Goal: Information Seeking & Learning: Learn about a topic

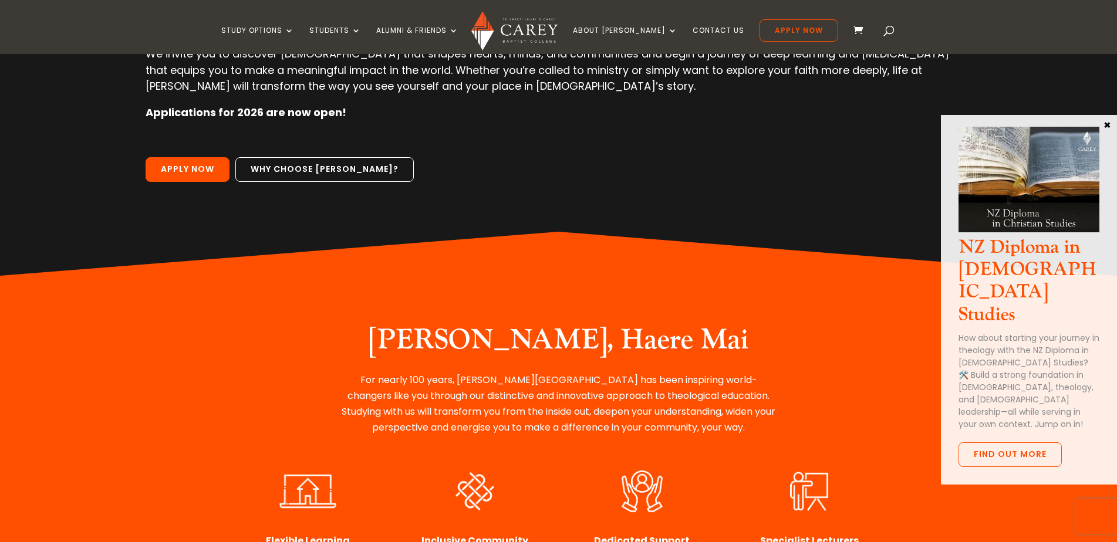
scroll to position [134, 0]
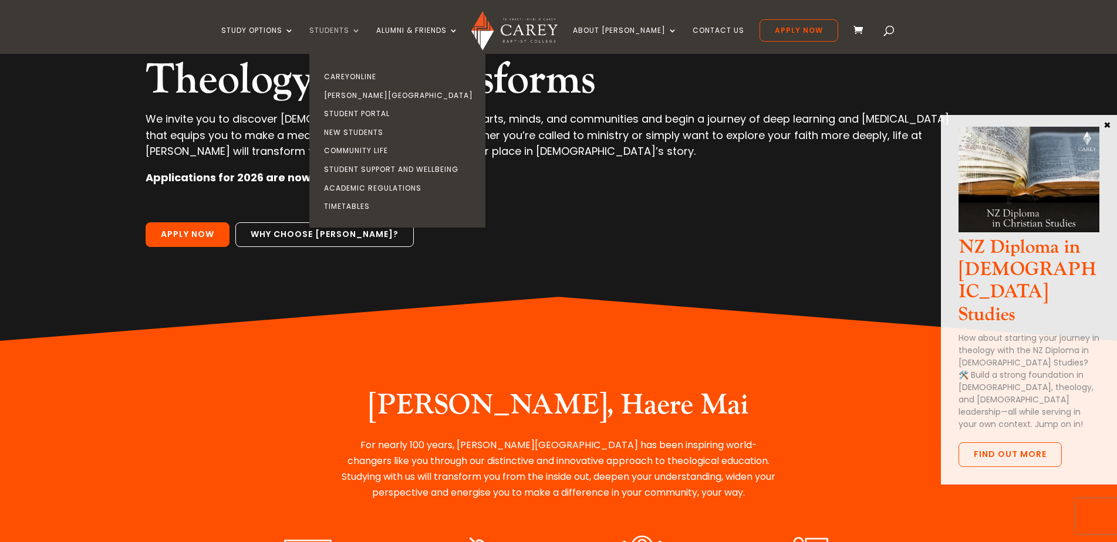
click at [361, 26] on link "Students" at bounding box center [335, 40] width 52 height 28
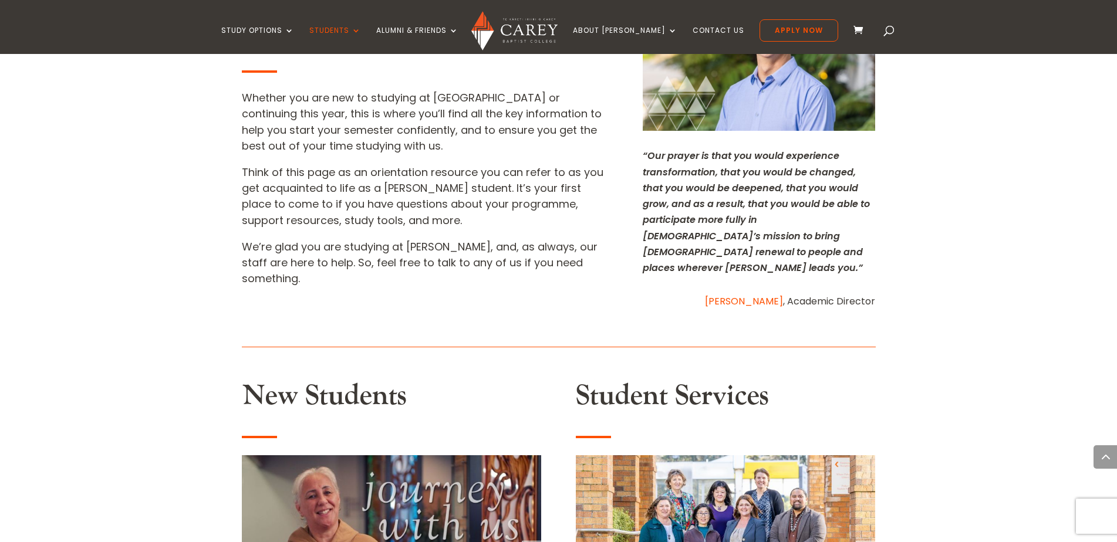
scroll to position [293, 0]
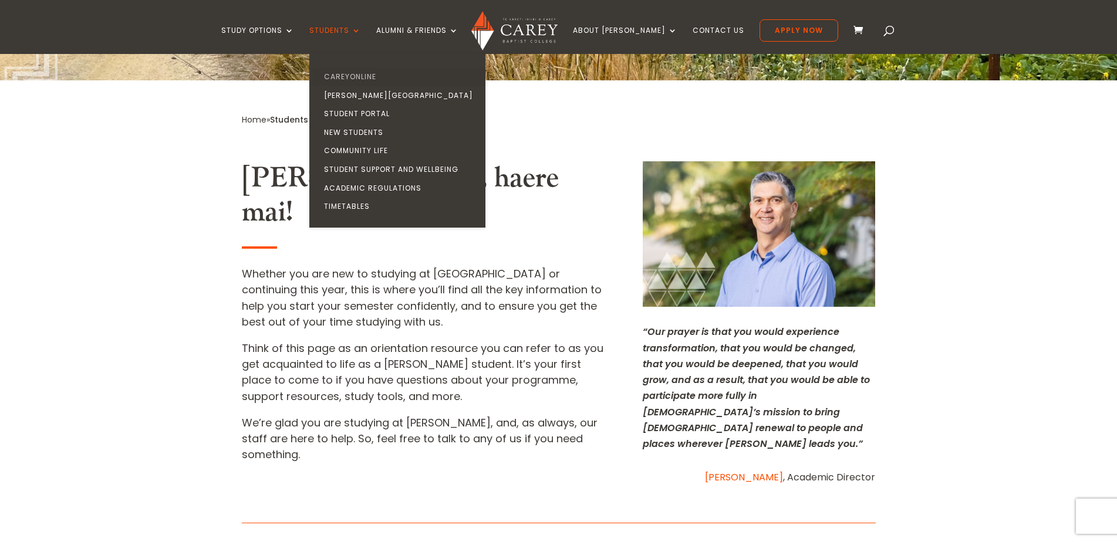
click at [359, 75] on link "CareyOnline" at bounding box center [400, 76] width 176 height 19
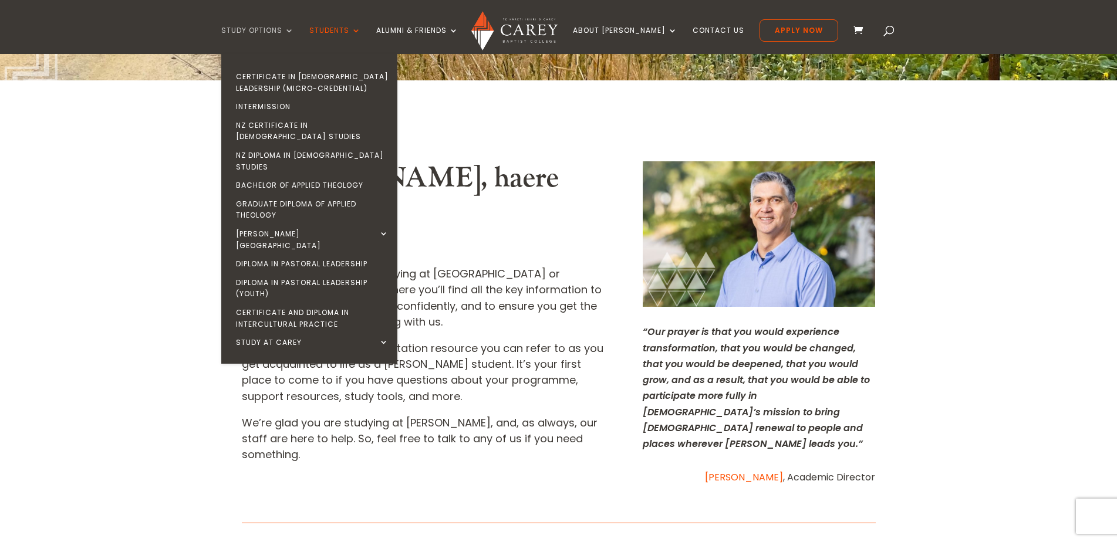
click at [292, 31] on link "Study Options" at bounding box center [257, 40] width 73 height 28
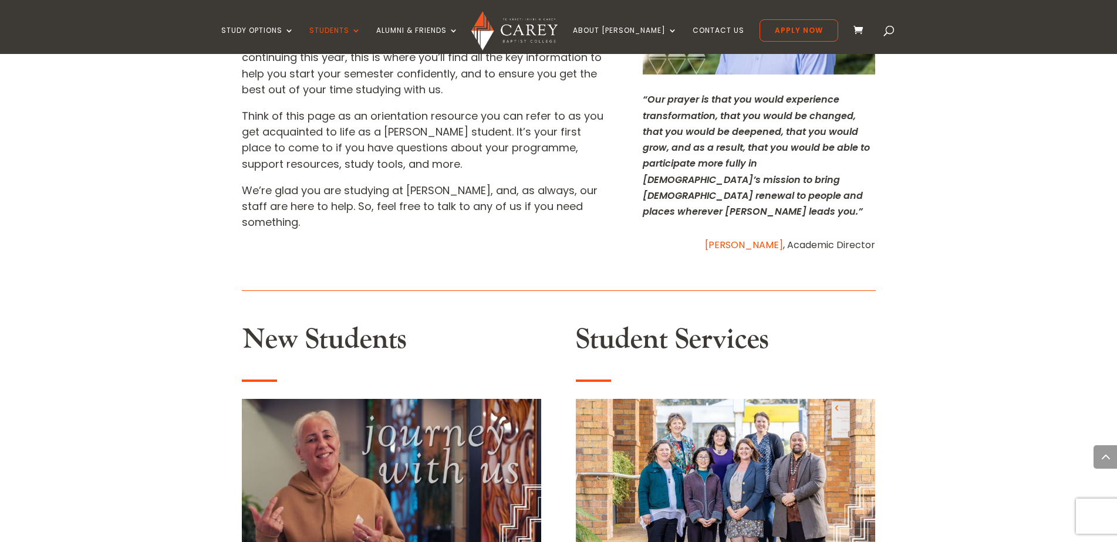
scroll to position [528, 0]
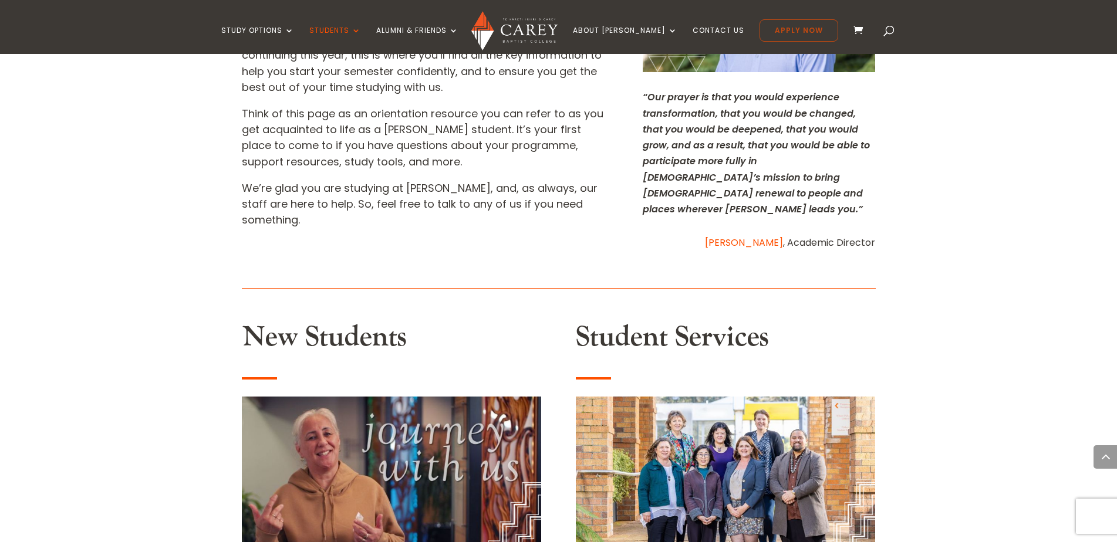
click at [763, 33] on link "Apply Now" at bounding box center [798, 30] width 79 height 22
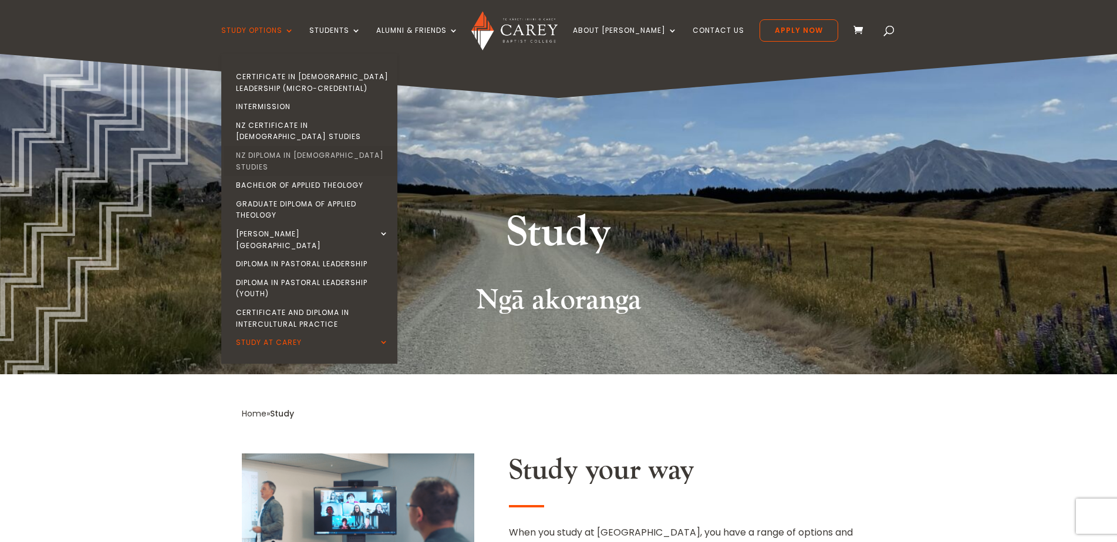
click at [303, 146] on link "NZ Diploma in [DEMOGRAPHIC_DATA] Studies" at bounding box center [312, 161] width 176 height 30
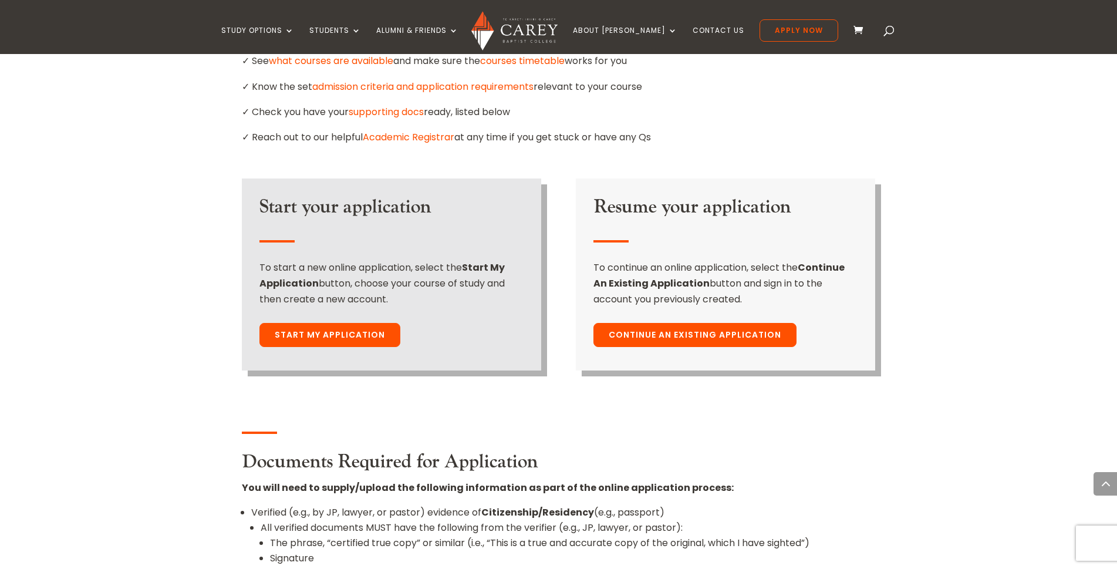
scroll to position [822, 0]
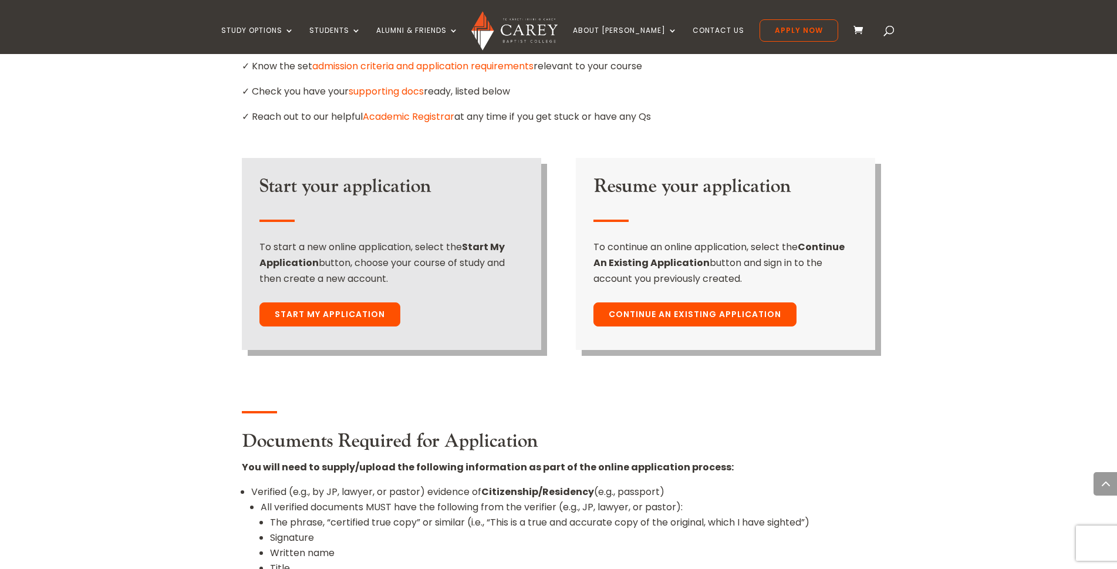
click at [690, 302] on link "Continue An Existing Application" at bounding box center [694, 314] width 203 height 25
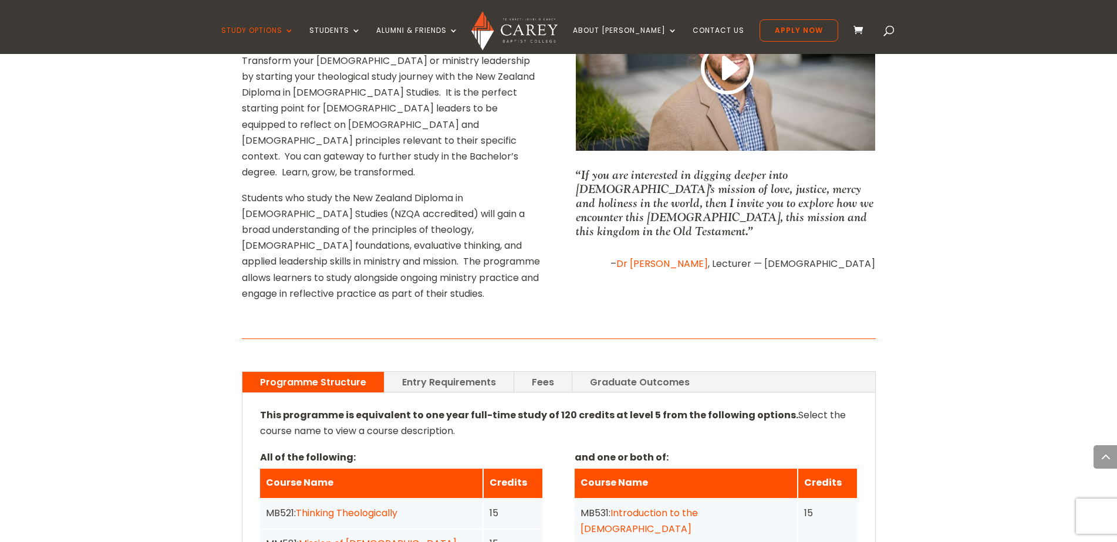
scroll to position [646, 0]
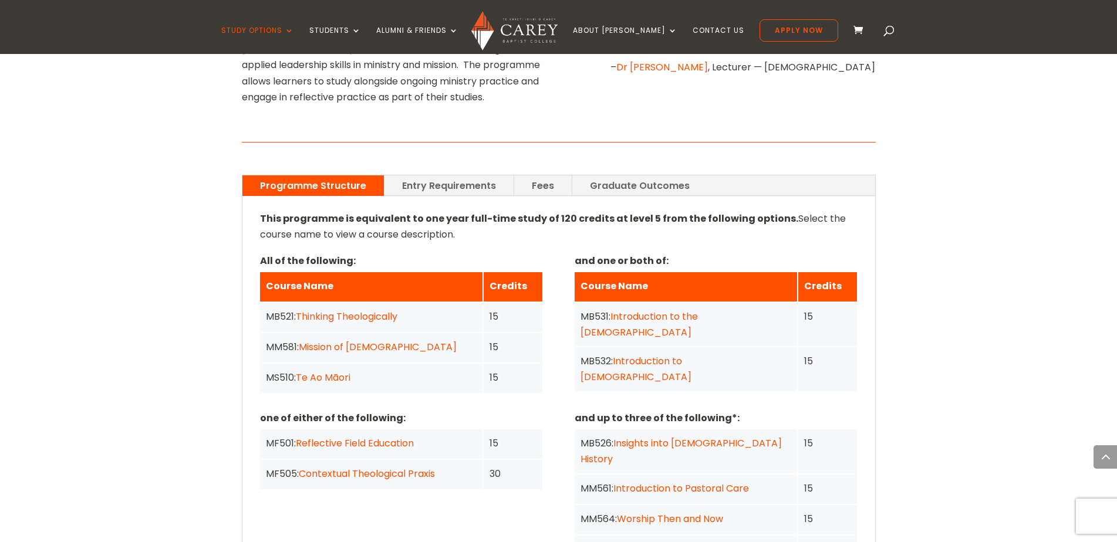
scroll to position [822, 0]
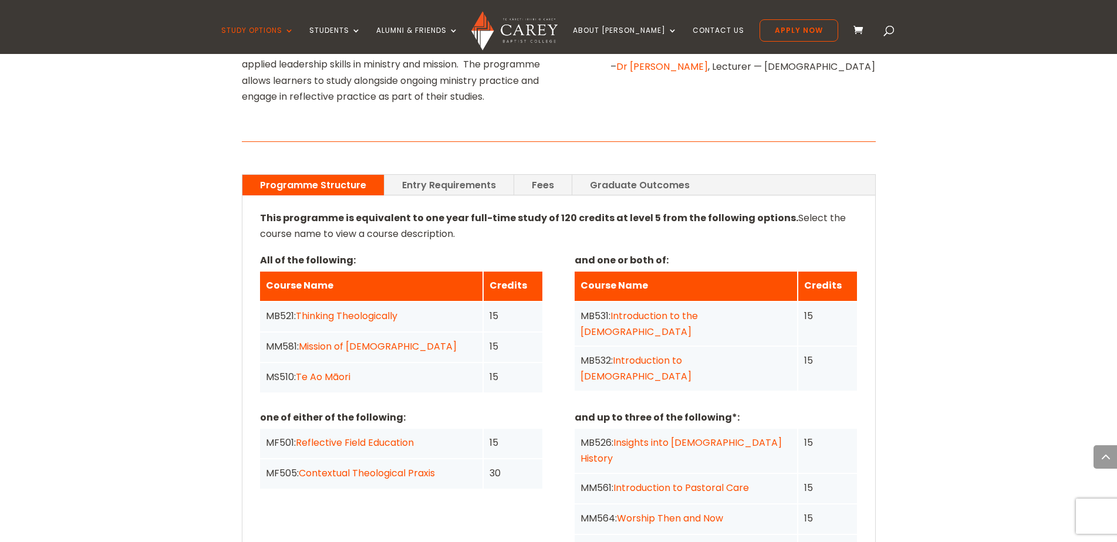
click at [538, 175] on link "Fees" at bounding box center [543, 185] width 58 height 21
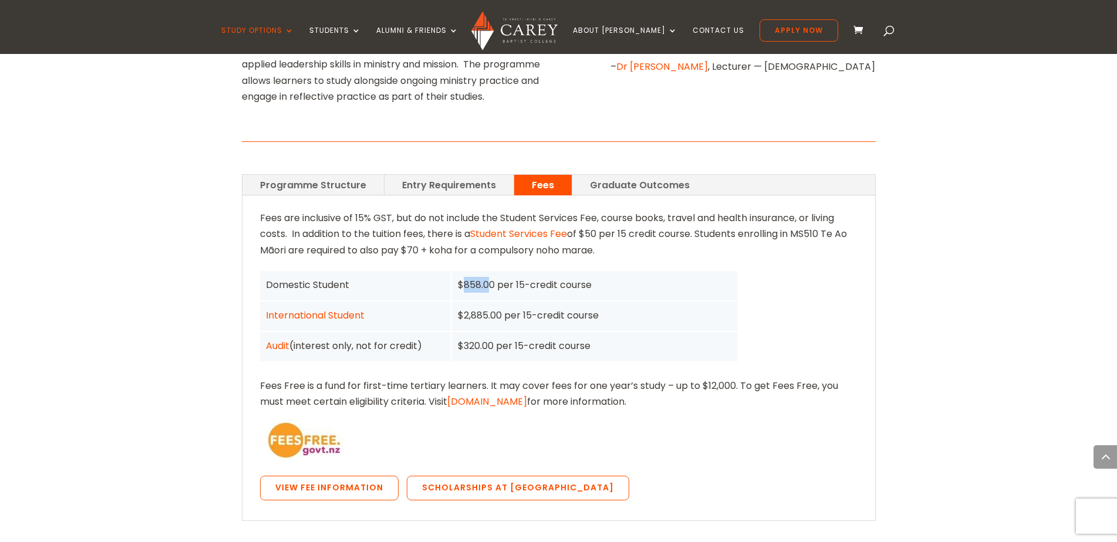
drag, startPoint x: 461, startPoint y: 214, endPoint x: 486, endPoint y: 215, distance: 25.3
click at [486, 277] on div "$858.00 per 15-credit course" at bounding box center [595, 285] width 274 height 16
click at [309, 175] on link "Programme Structure" at bounding box center [312, 185] width 141 height 21
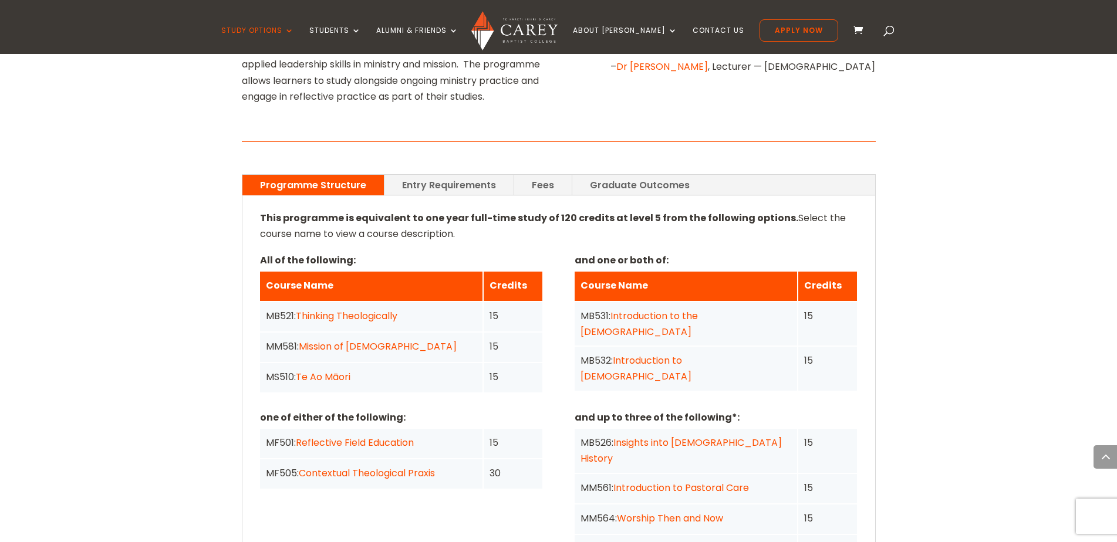
click at [477, 175] on link "Entry Requirements" at bounding box center [448, 185] width 129 height 21
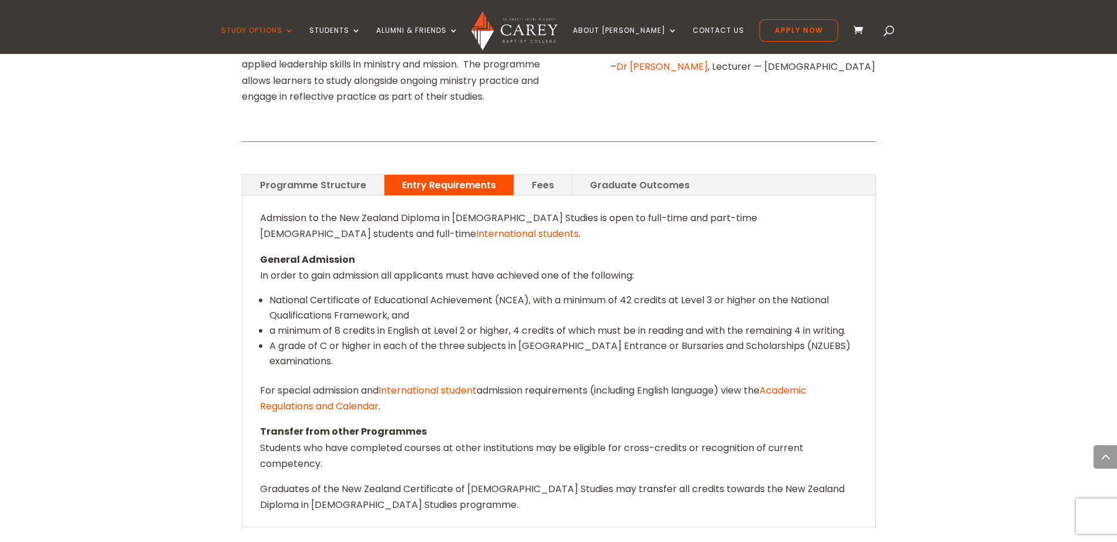
click at [546, 175] on link "Fees" at bounding box center [543, 185] width 58 height 21
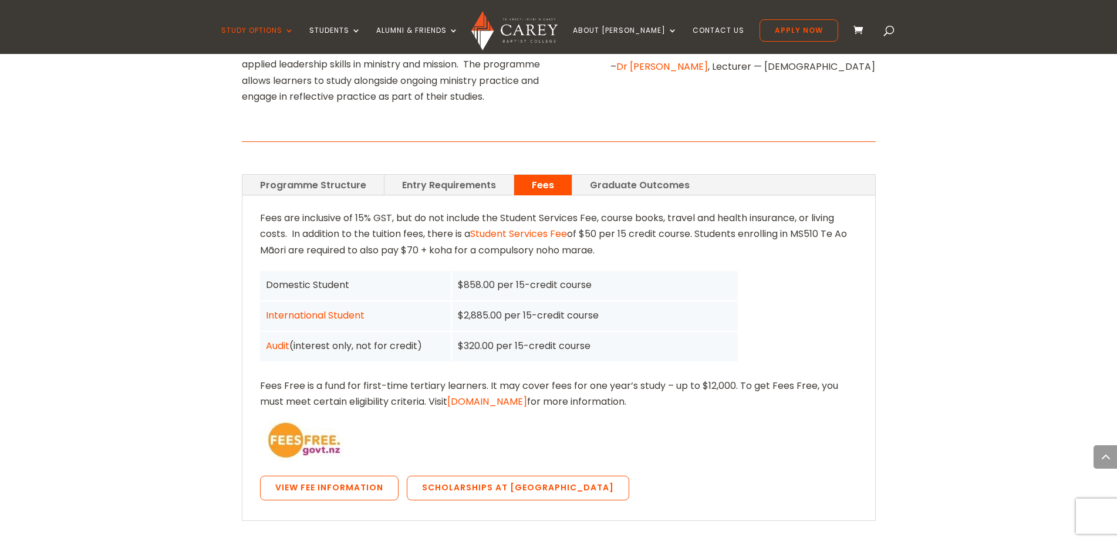
click at [622, 210] on p "Fees are inclusive of 15% GST, but do not include the Student Services Fee, cou…" at bounding box center [558, 239] width 597 height 58
click at [623, 175] on link "Graduate Outcomes" at bounding box center [639, 185] width 135 height 21
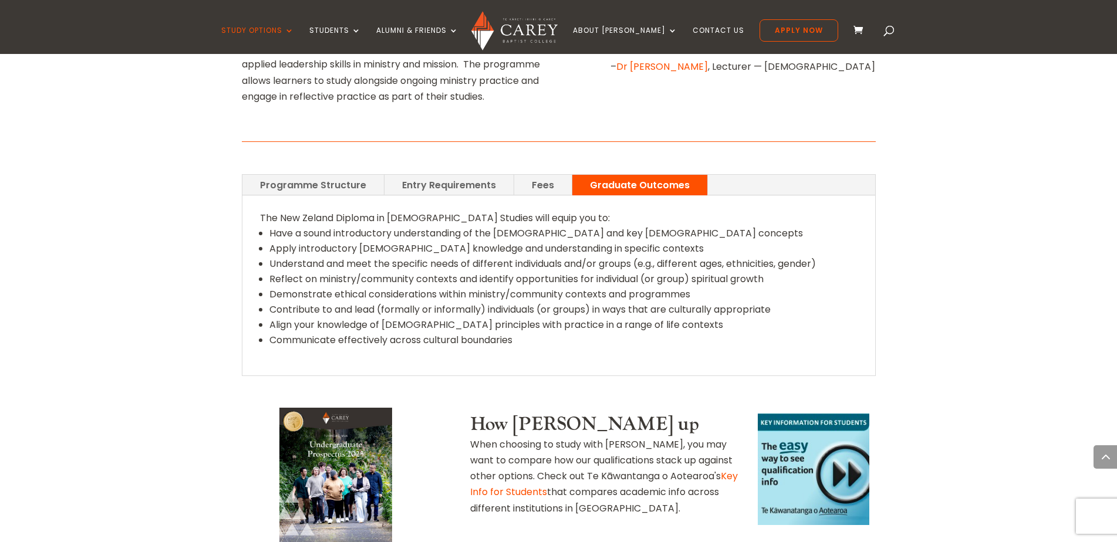
click at [548, 175] on link "Fees" at bounding box center [543, 185] width 58 height 21
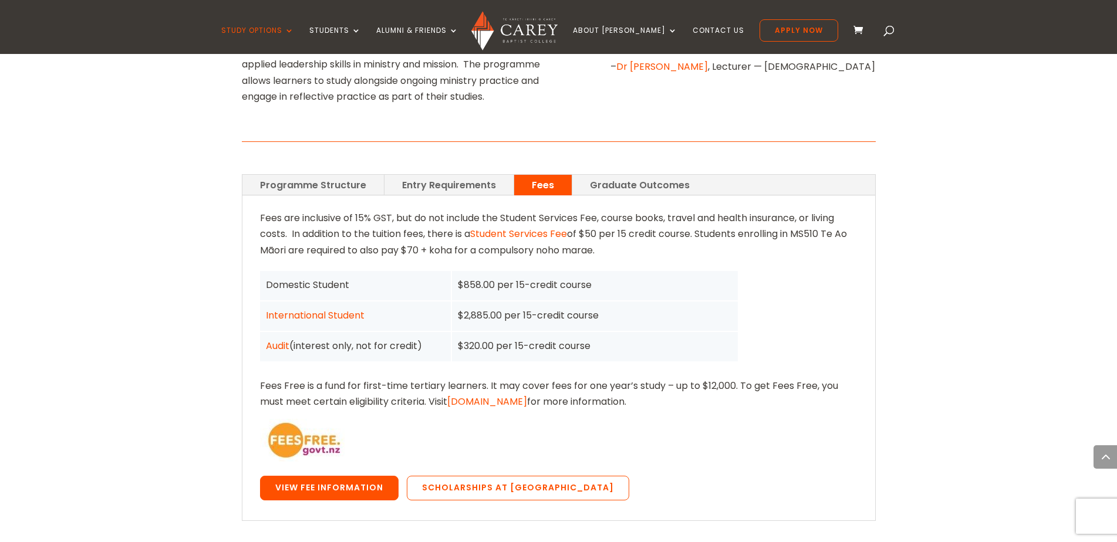
click at [362, 476] on link "View Fee Information" at bounding box center [329, 488] width 138 height 25
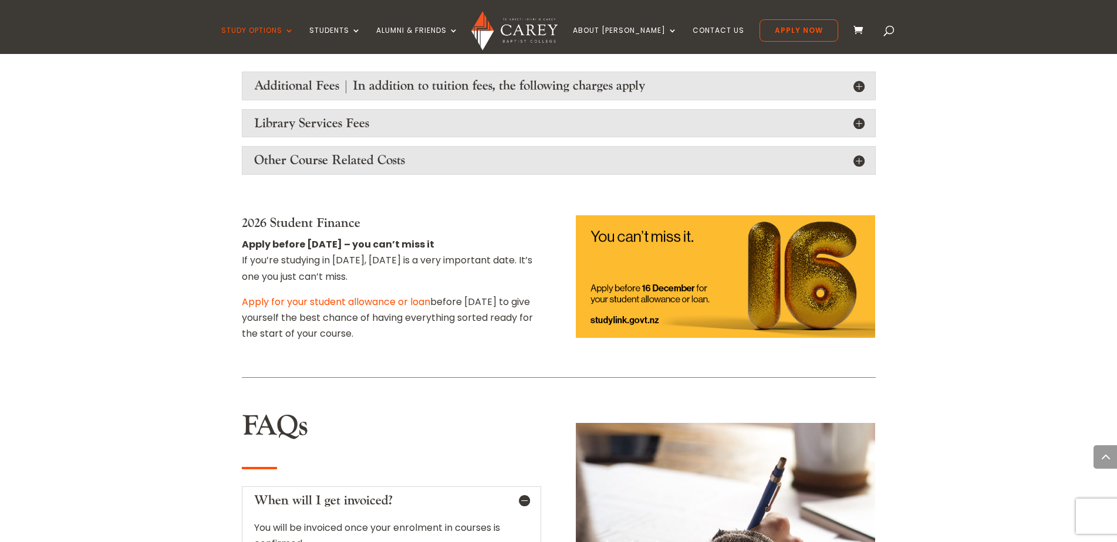
scroll to position [1573, 0]
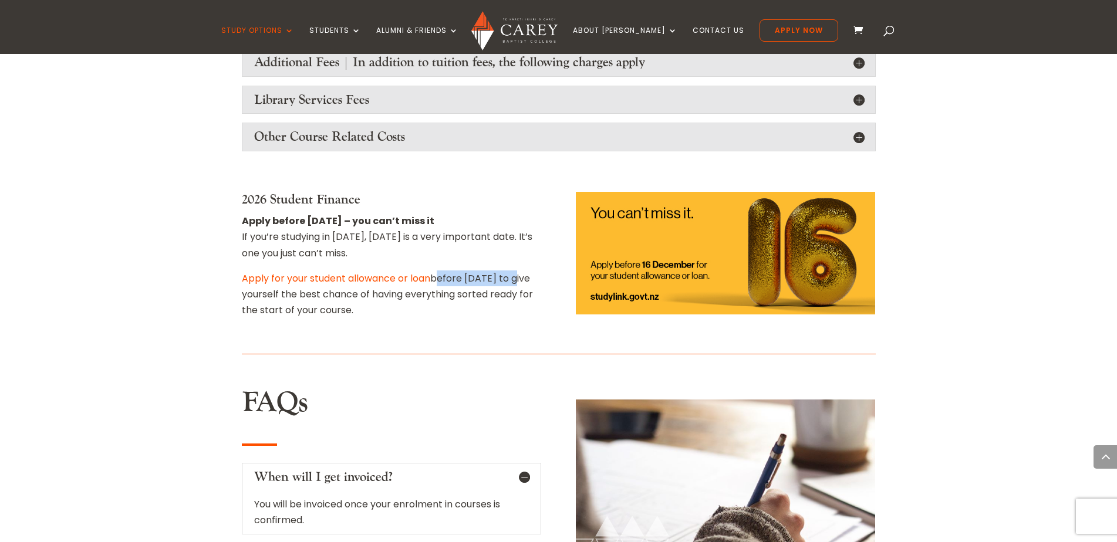
drag, startPoint x: 433, startPoint y: 259, endPoint x: 525, endPoint y: 262, distance: 92.2
click at [525, 271] on p "Apply for your student allowance or loan before [DATE] to give yourself the bes…" at bounding box center [391, 295] width 299 height 48
click at [439, 312] on div "2026 Student Finance Apply before 16 December – you can’t miss it If you’re stu…" at bounding box center [559, 255] width 634 height 158
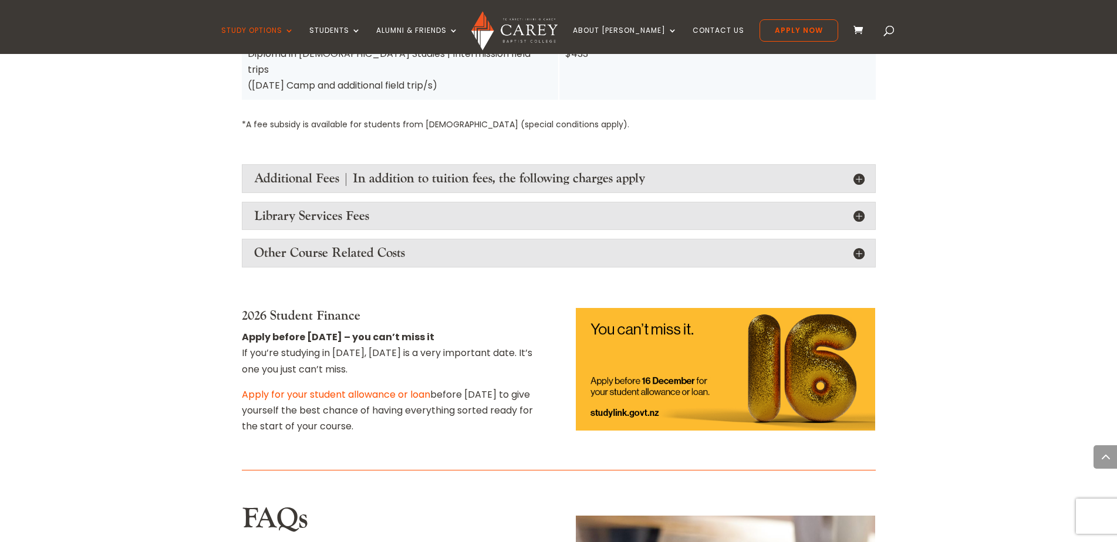
scroll to position [1455, 0]
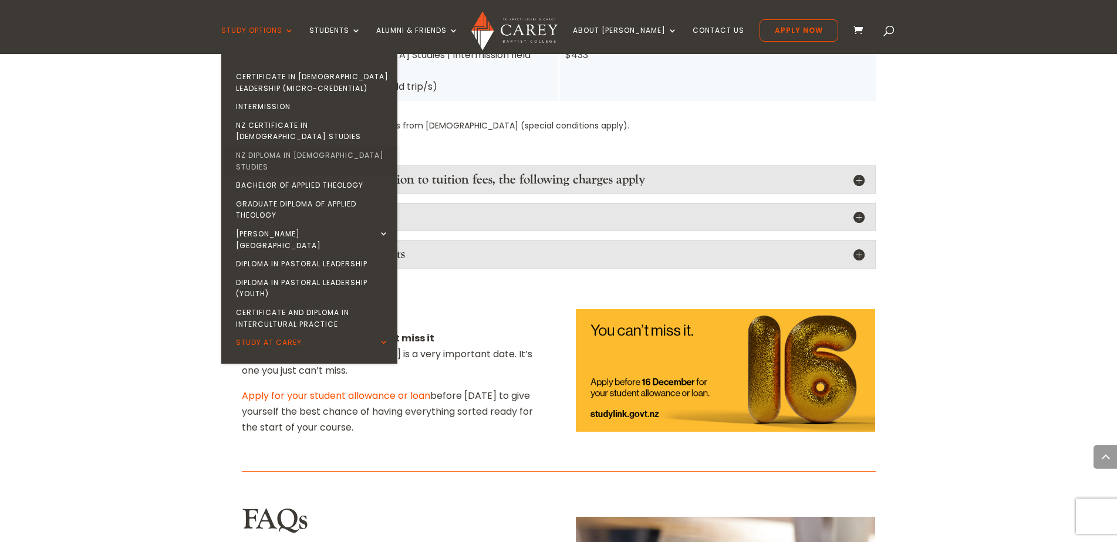
click at [303, 146] on link "NZ Diploma in [DEMOGRAPHIC_DATA] Studies" at bounding box center [312, 161] width 176 height 30
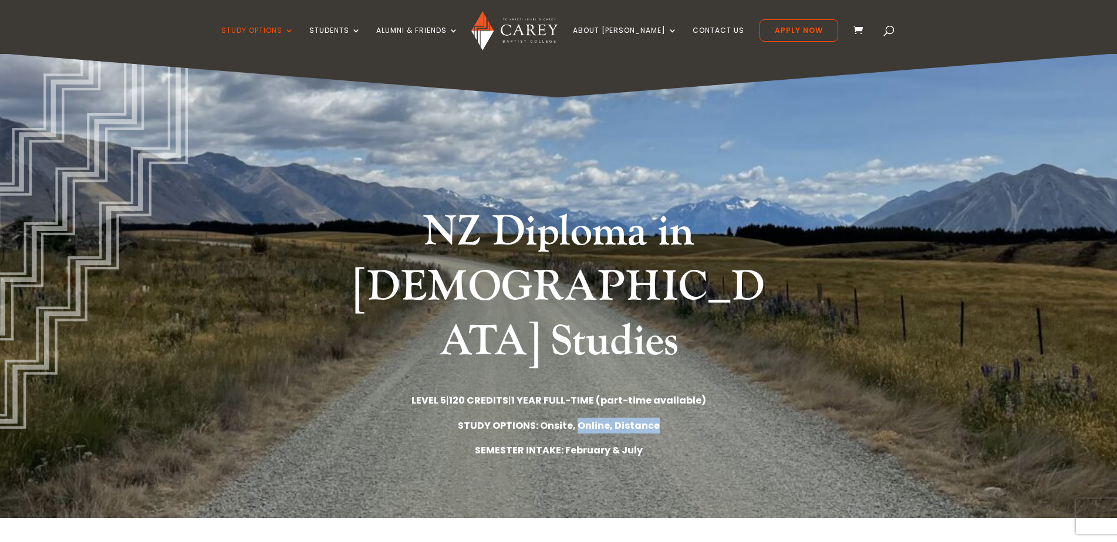
drag, startPoint x: 577, startPoint y: 366, endPoint x: 658, endPoint y: 358, distance: 81.4
click at [658, 418] on p "STUDY OPTIONS: Onsite, Online, Distance" at bounding box center [559, 426] width 634 height 16
click at [790, 393] on p "LEVEL 5 | 120 CREDITS | 1 YEAR FULL-TIME (part-time available)" at bounding box center [559, 401] width 634 height 16
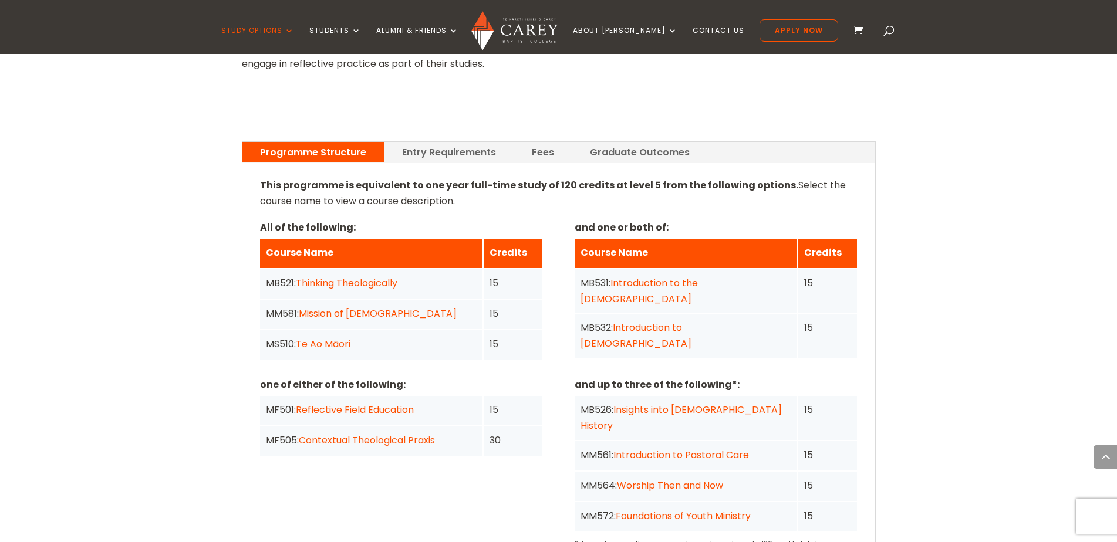
scroll to position [845, 0]
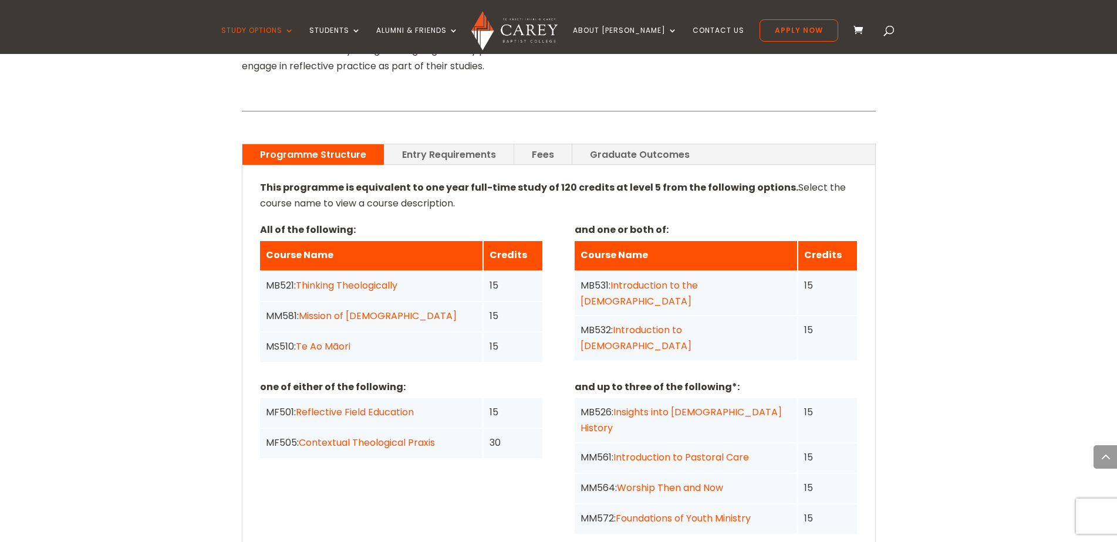
click at [695, 406] on link "Insights into Church History" at bounding box center [680, 420] width 201 height 29
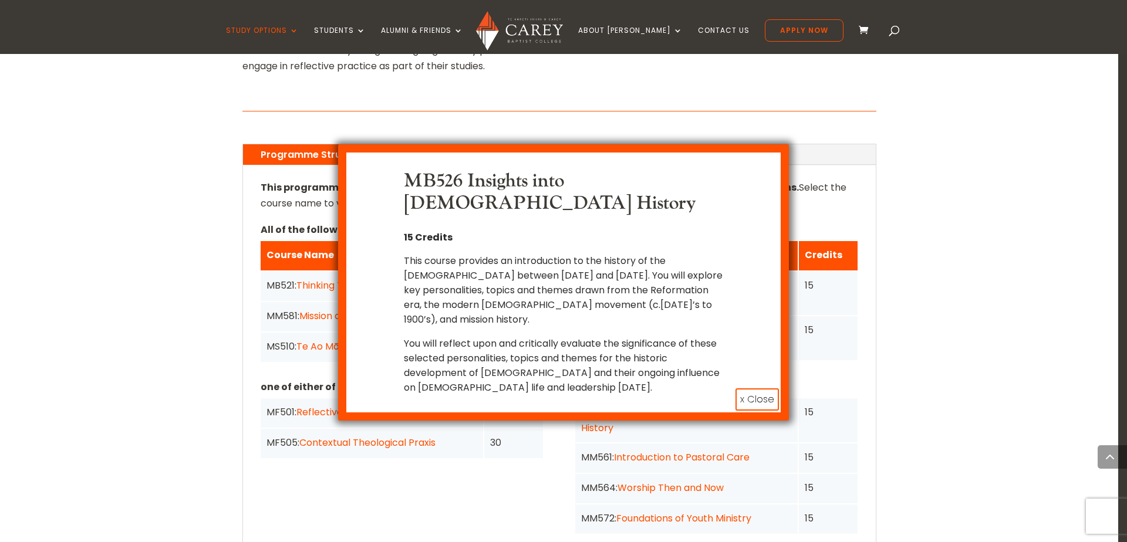
click at [748, 388] on button "x Close" at bounding box center [756, 399] width 43 height 22
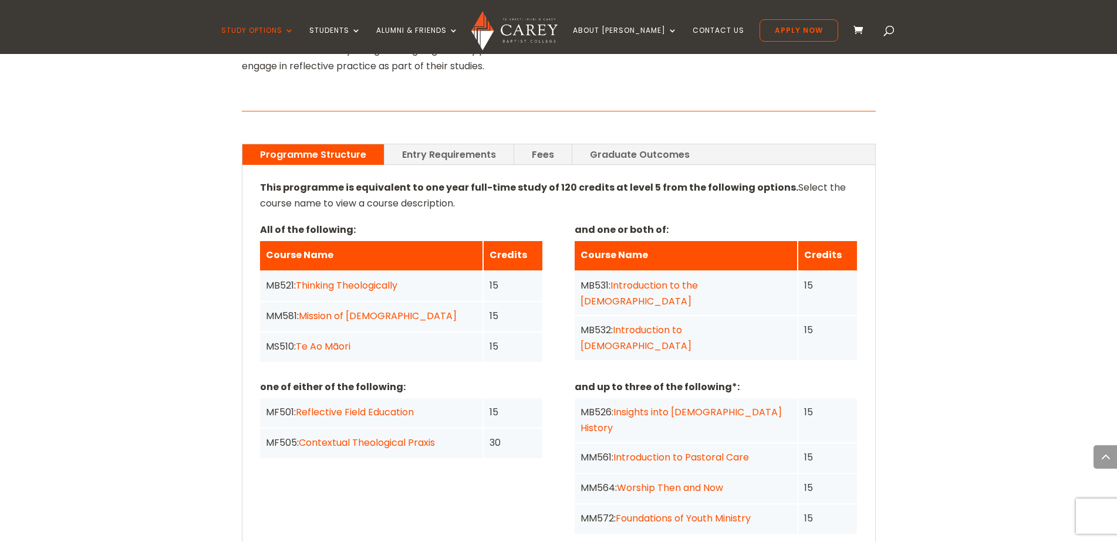
click at [641, 451] on link "Introduction to Pastoral Care" at bounding box center [681, 457] width 136 height 13
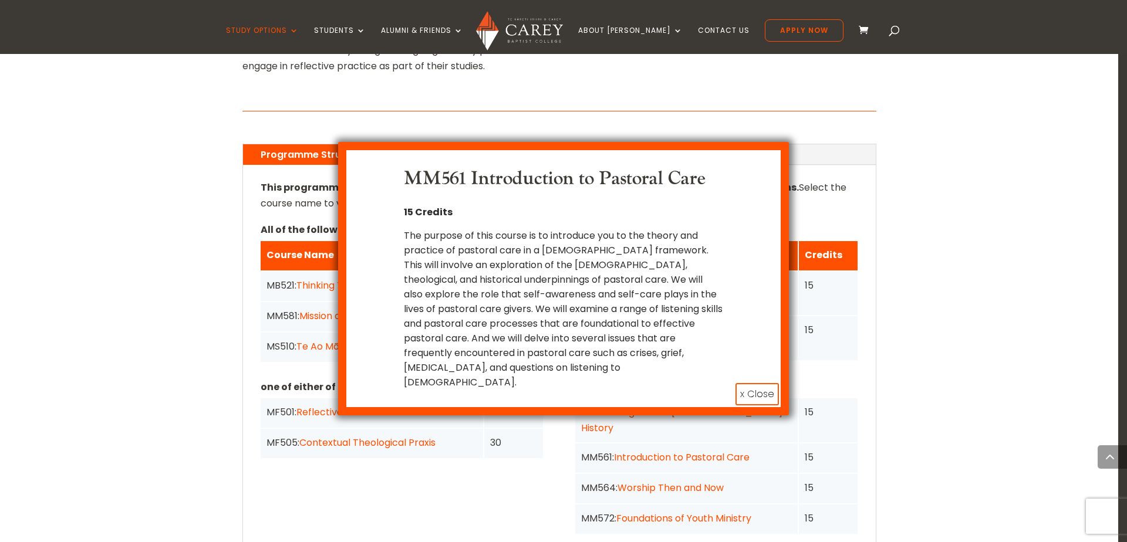
click at [749, 383] on button "x Close" at bounding box center [756, 394] width 43 height 22
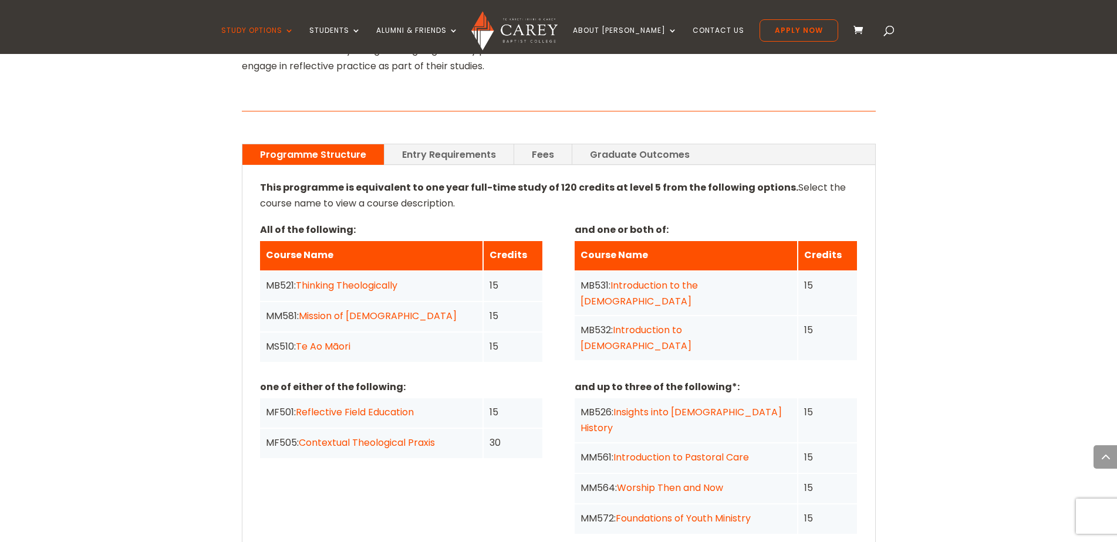
click at [705, 481] on link "Worship Then and Now" at bounding box center [670, 487] width 106 height 13
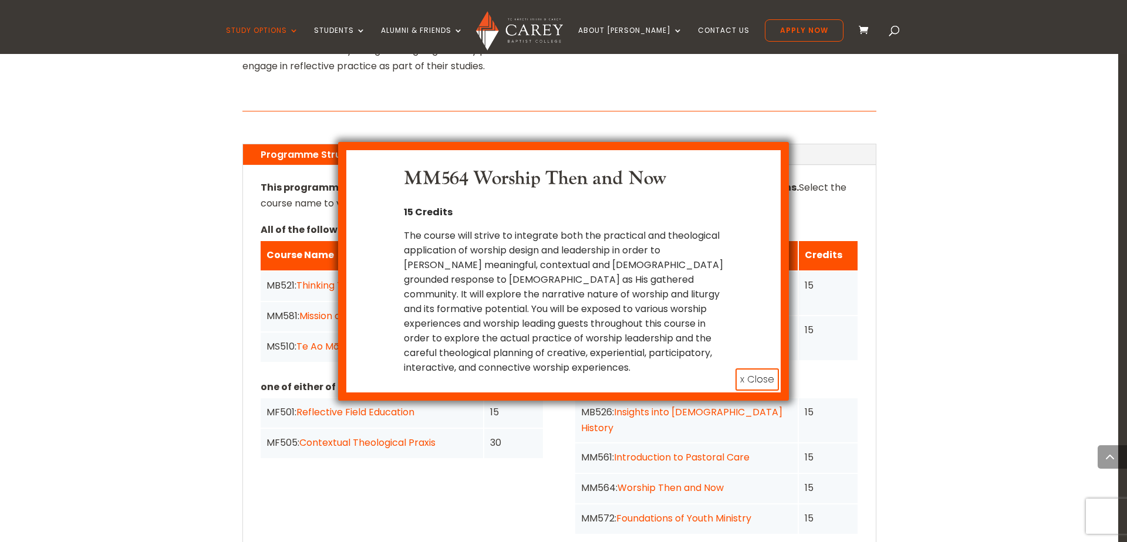
click at [744, 383] on button "x Close" at bounding box center [756, 380] width 43 height 22
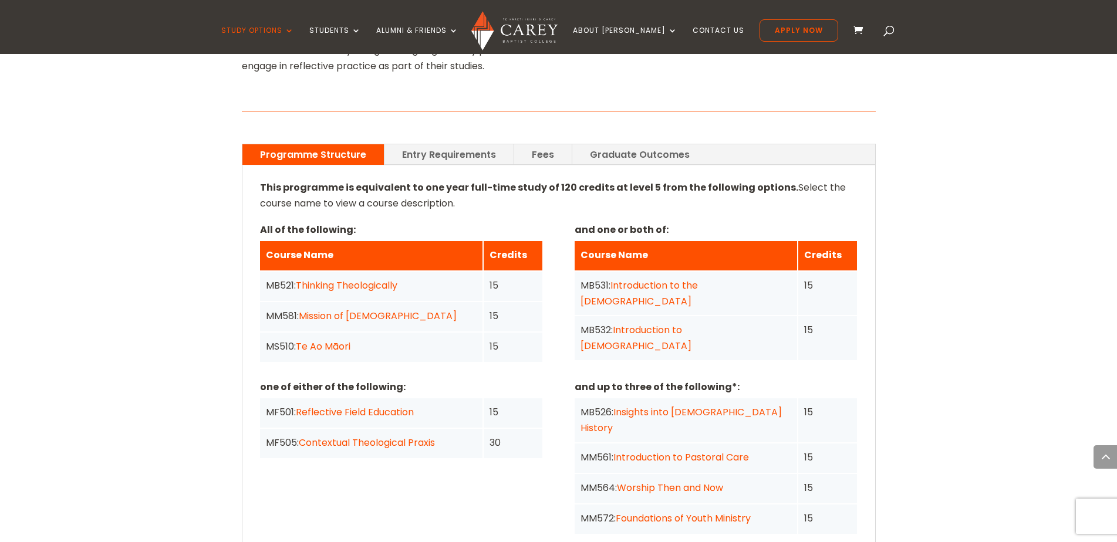
click at [664, 512] on link "Foundations of Youth Ministry" at bounding box center [683, 518] width 135 height 13
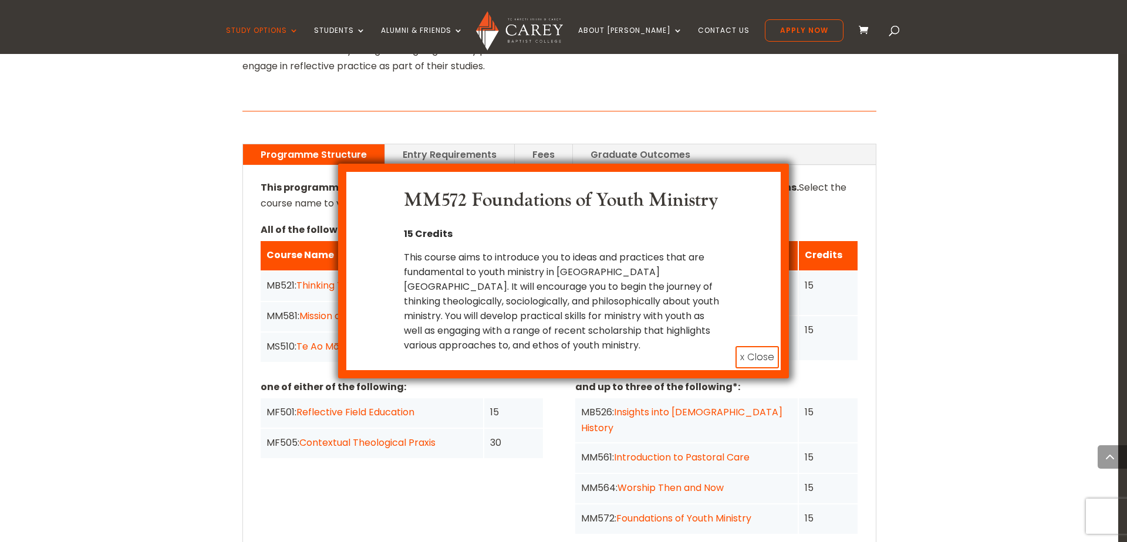
click at [765, 361] on button "x Close" at bounding box center [756, 357] width 43 height 22
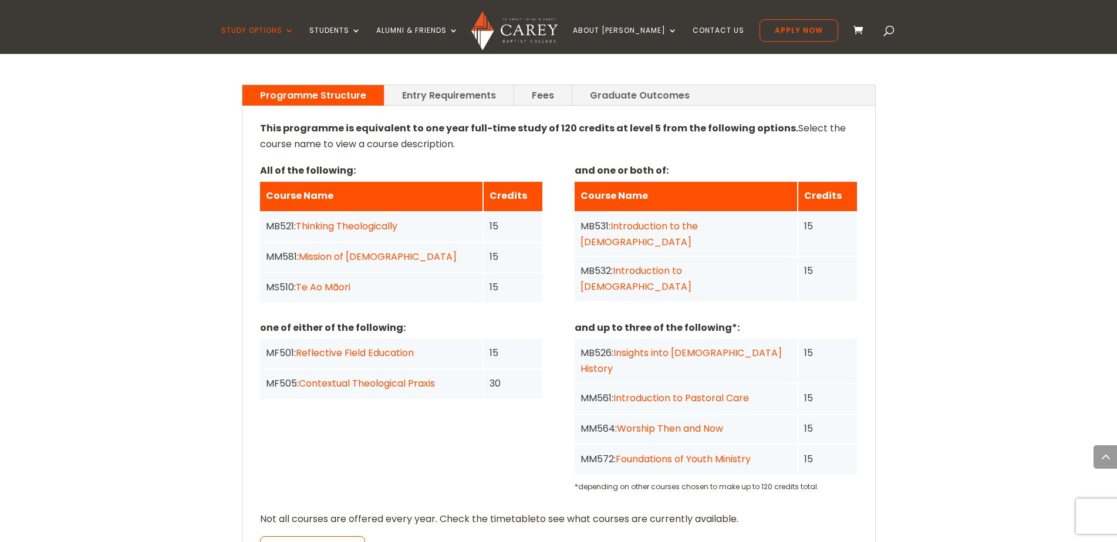
scroll to position [904, 0]
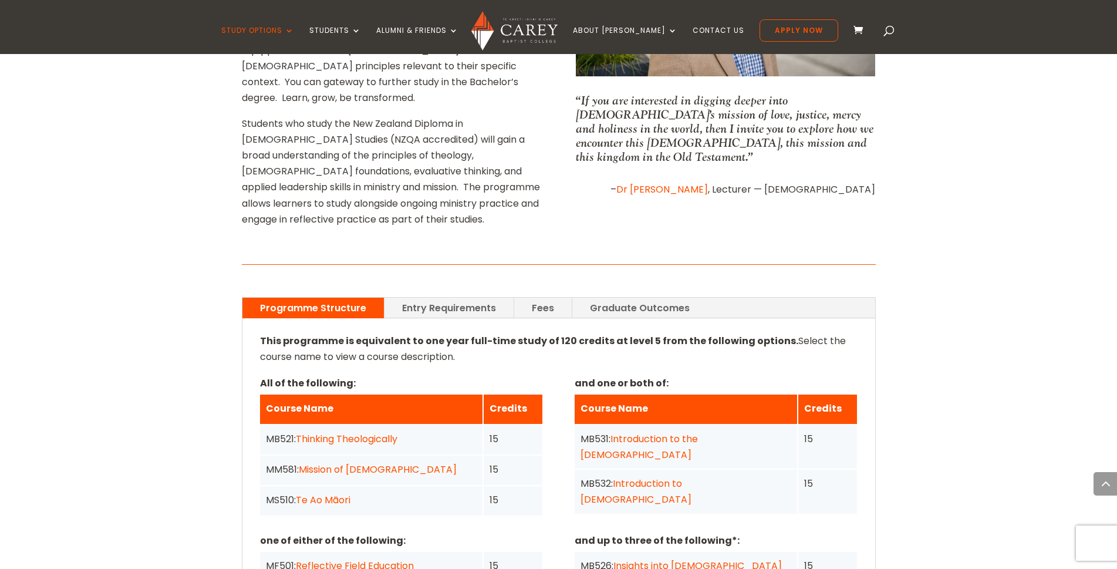
scroll to position [822, 0]
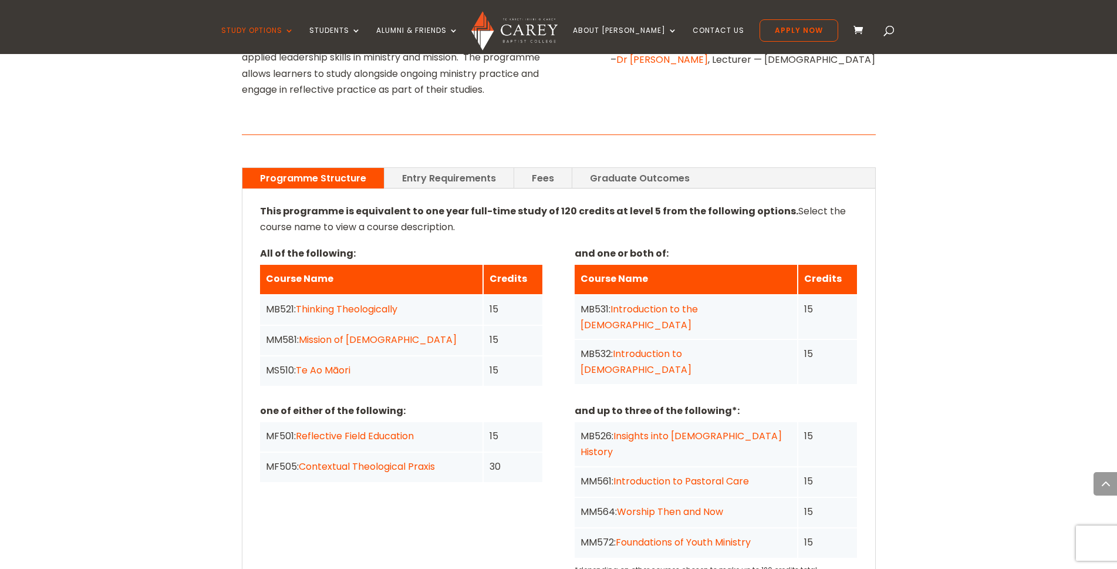
click at [360, 459] on link "Contextual Theological Praxis" at bounding box center [367, 465] width 136 height 13
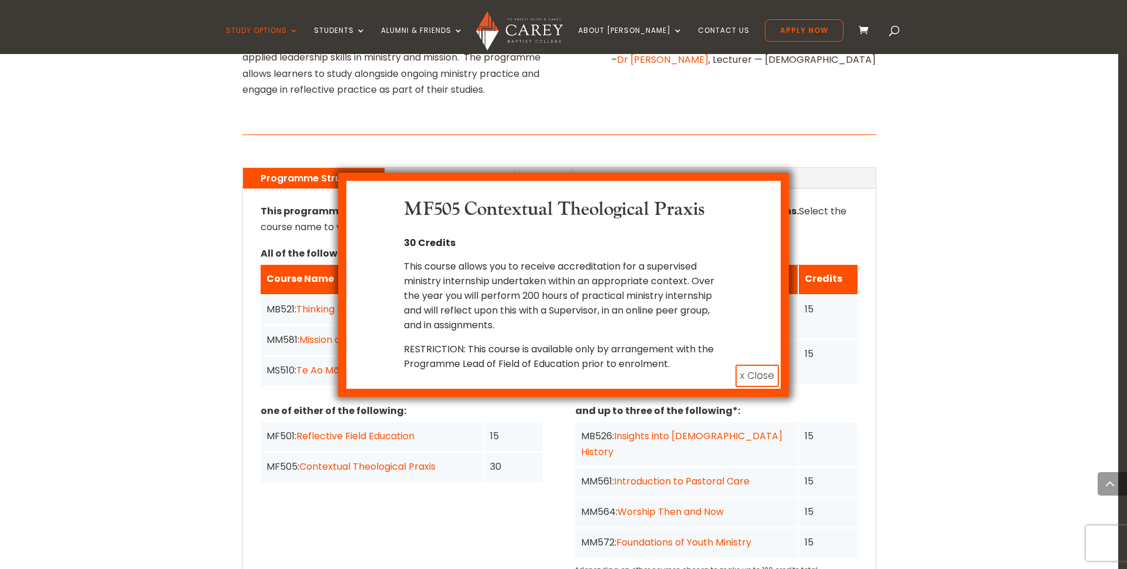
click at [334, 448] on div "MF505 Contextual Theological Praxis 30 Credits This course allows you to receiv…" at bounding box center [563, 284] width 1127 height 569
click at [761, 369] on button "x Close" at bounding box center [756, 375] width 43 height 22
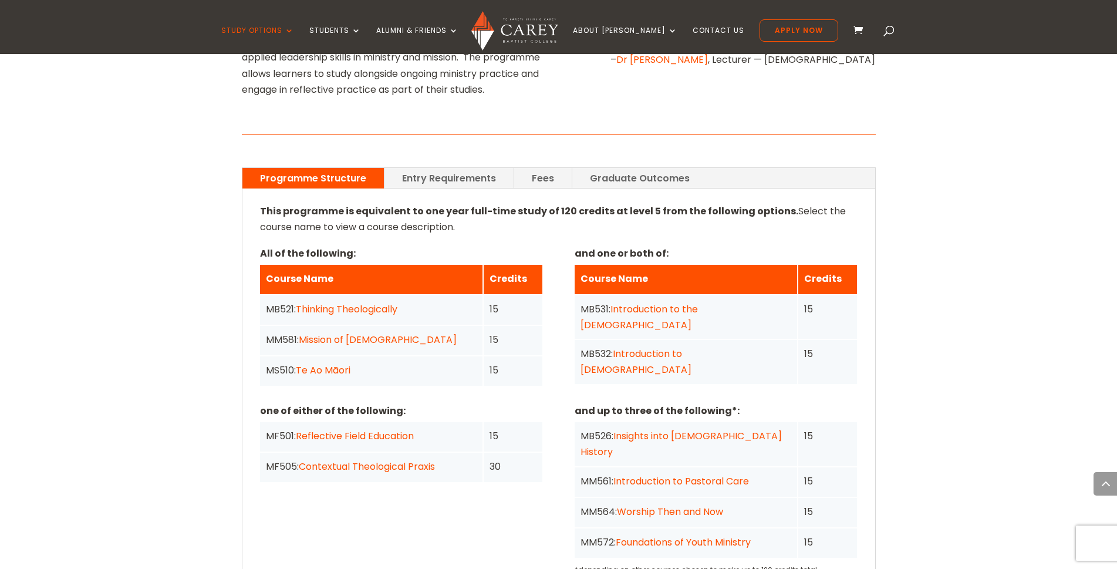
click at [363, 429] on link "Reflective Field Education" at bounding box center [355, 435] width 118 height 13
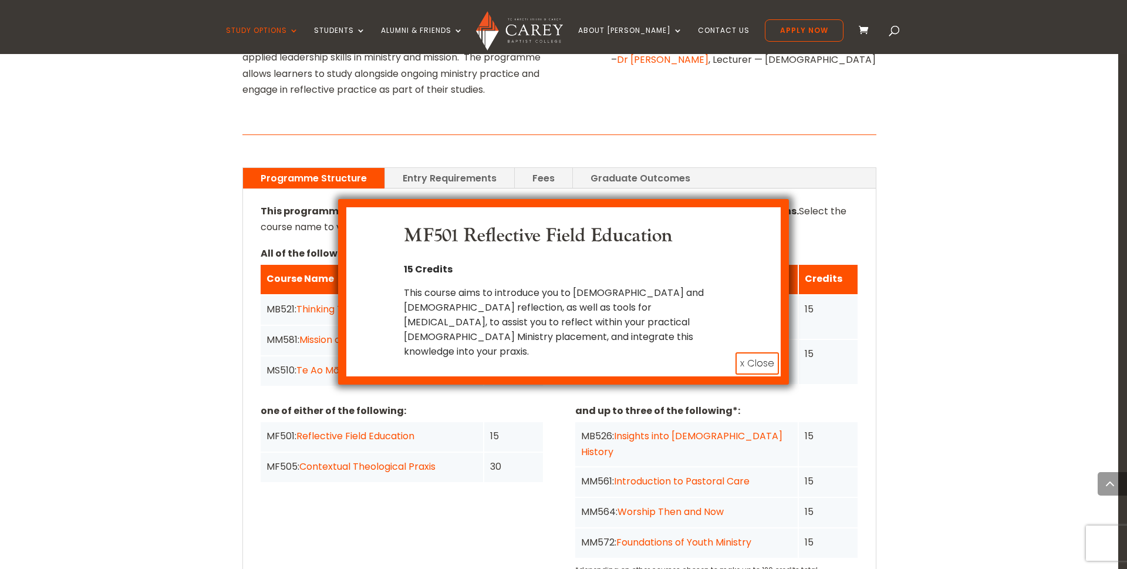
click at [748, 352] on button "x Close" at bounding box center [756, 363] width 43 height 22
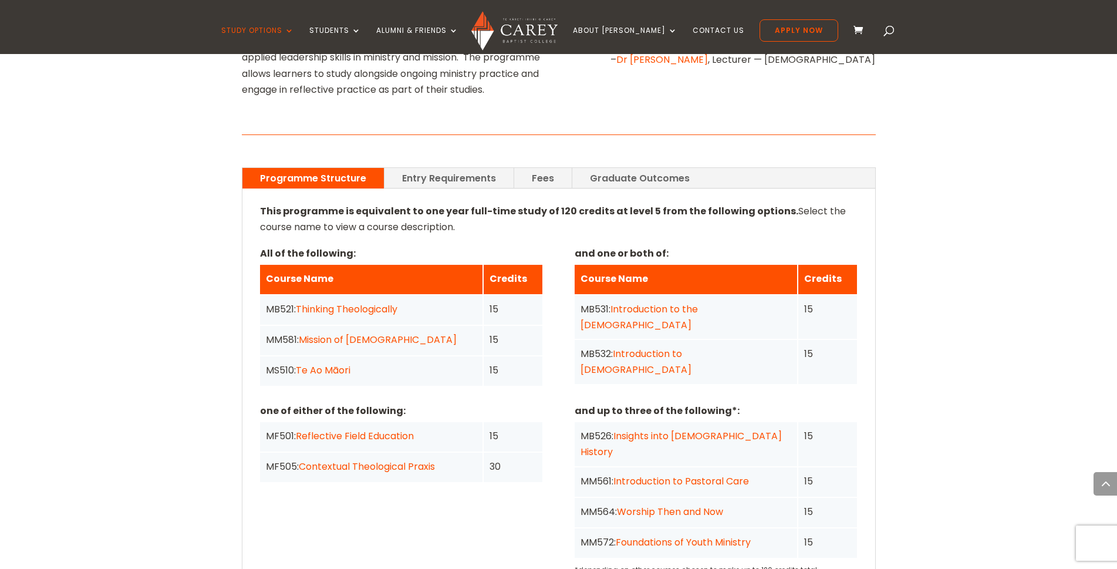
click at [637, 302] on link "Introduction to the Old Testament" at bounding box center [638, 316] width 117 height 29
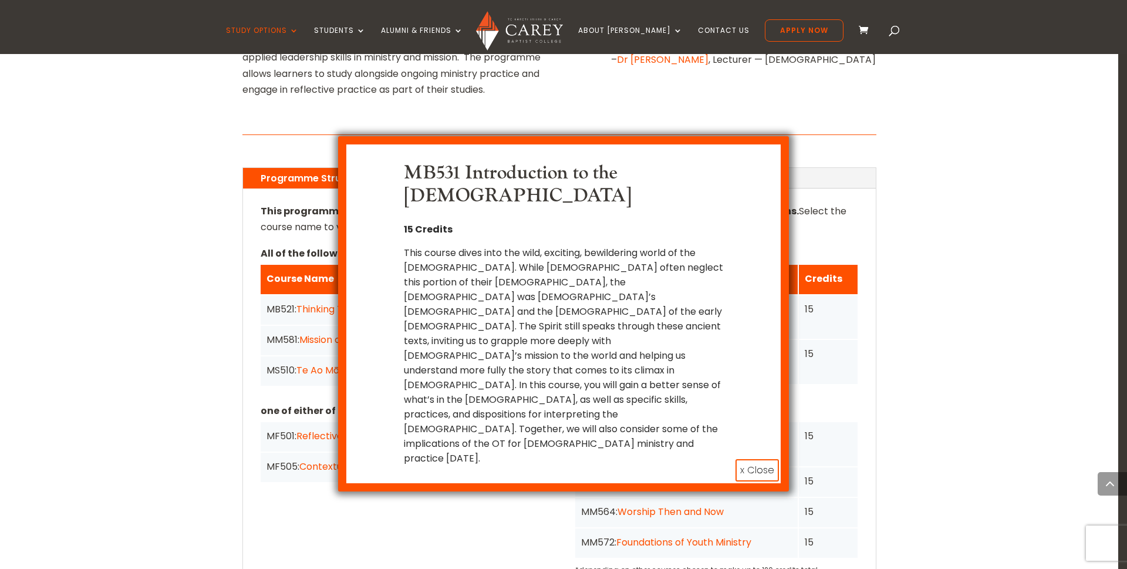
click at [758, 459] on button "x Close" at bounding box center [756, 470] width 43 height 22
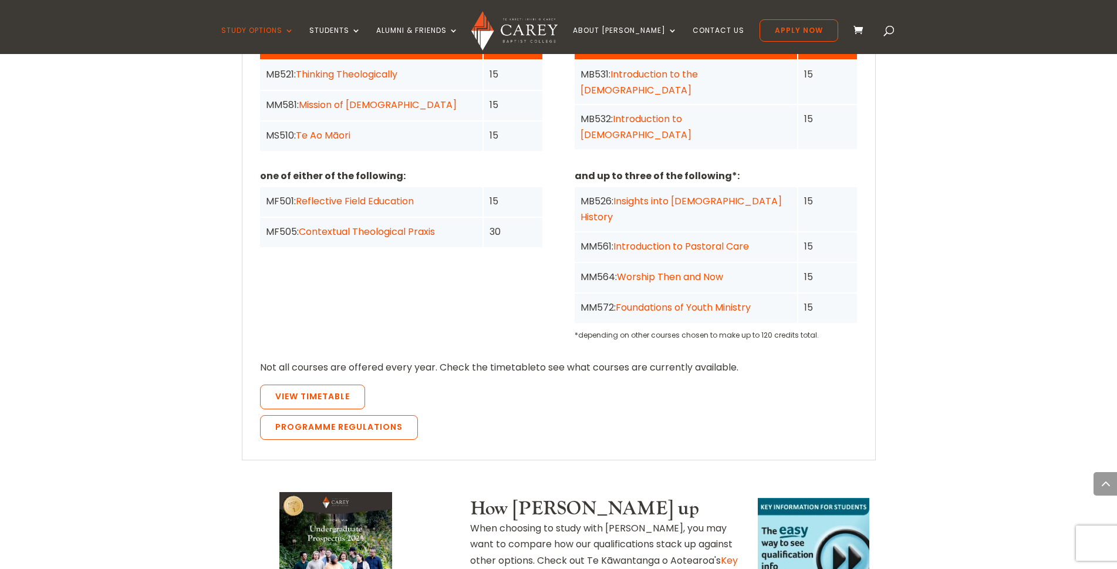
scroll to position [763, 0]
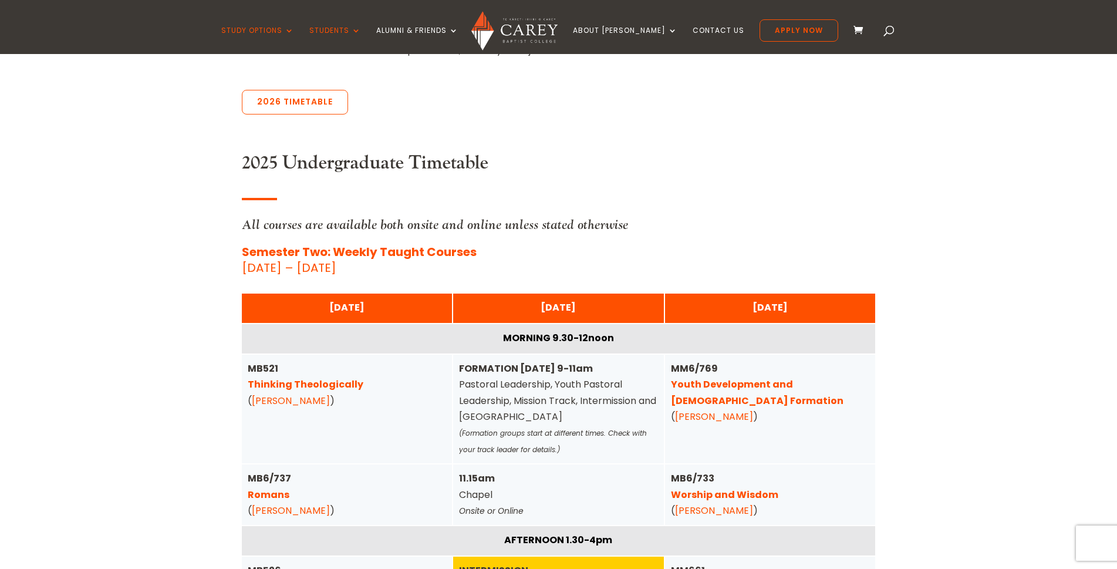
scroll to position [352, 0]
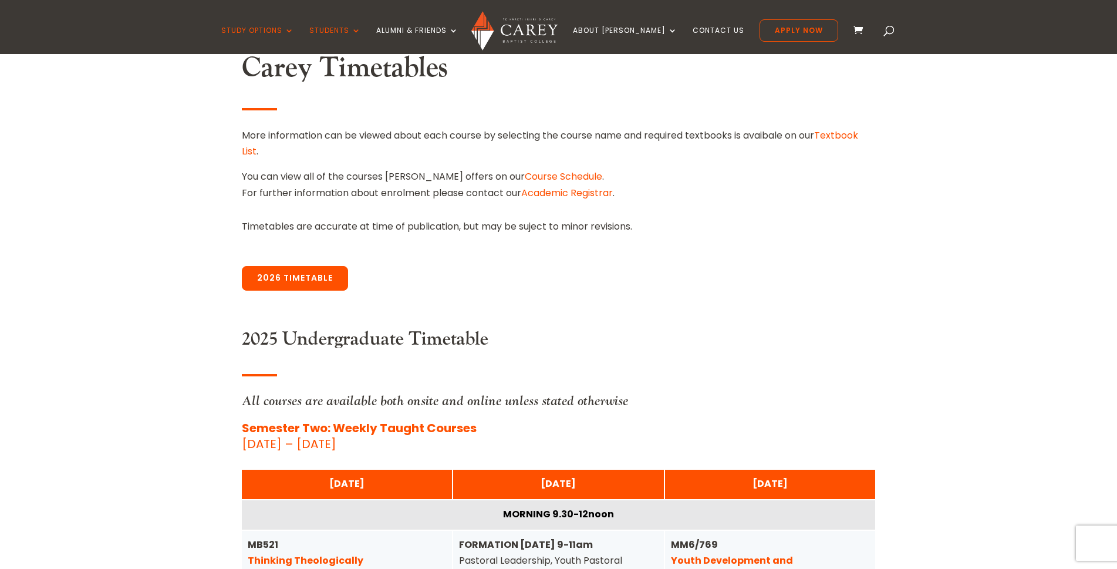
click at [271, 278] on link "2026 Timetable" at bounding box center [295, 278] width 106 height 25
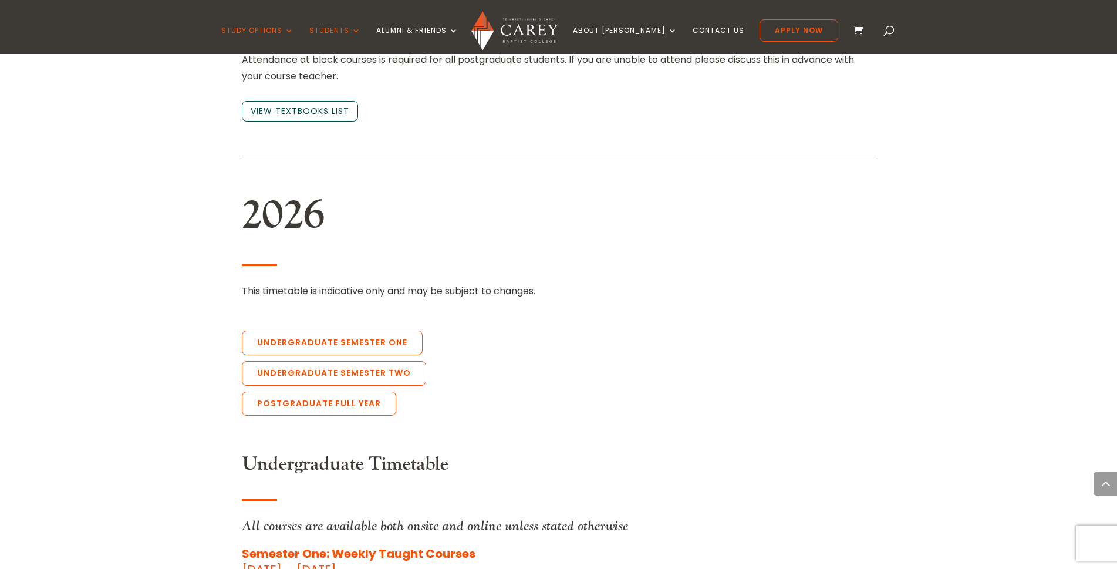
scroll to position [2557, 0]
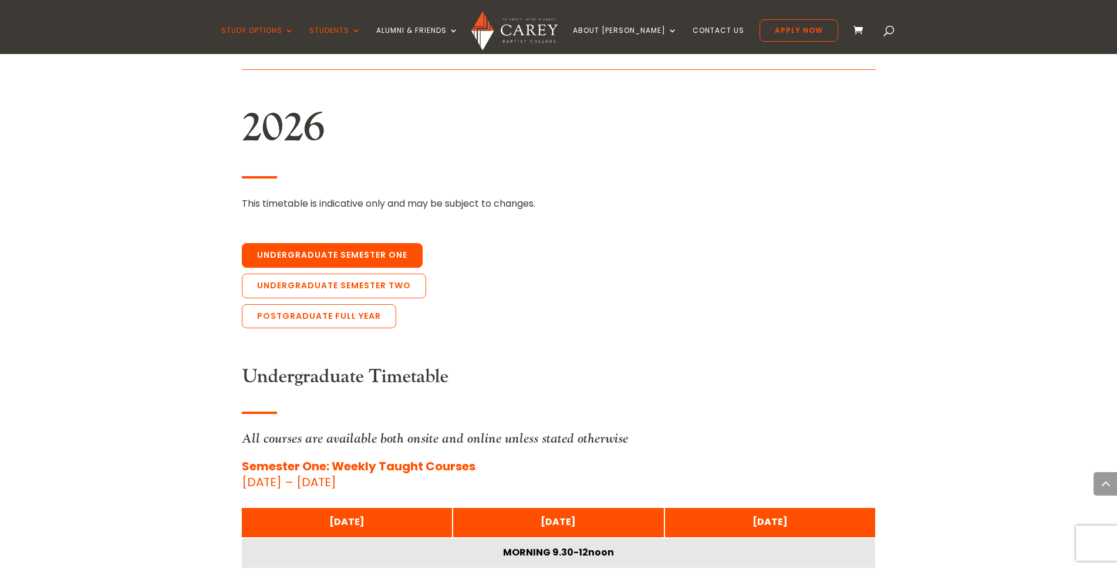
click at [374, 243] on link "Undergraduate Semester One" at bounding box center [332, 255] width 181 height 25
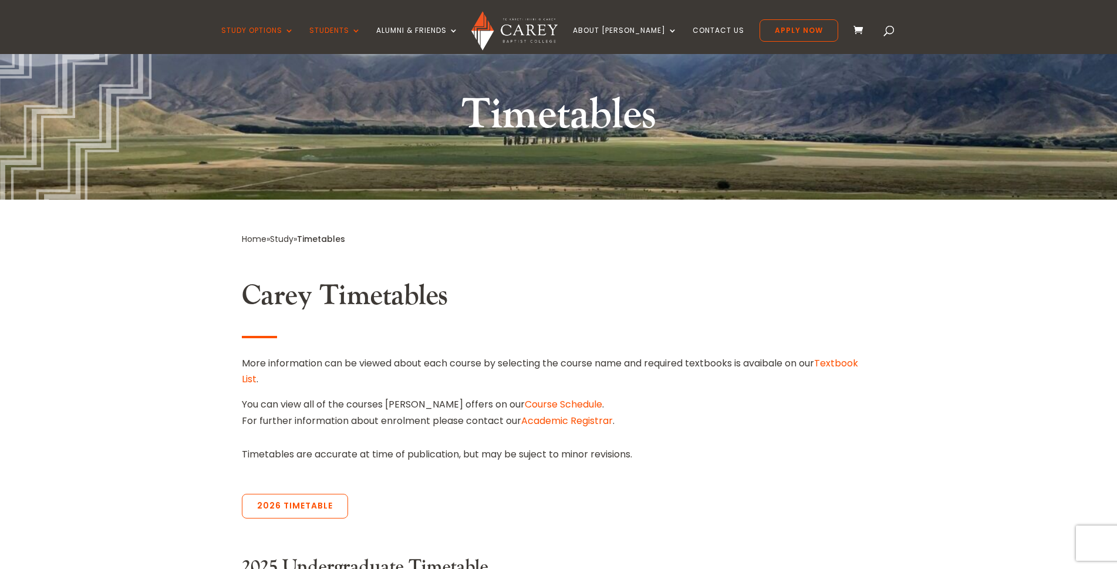
scroll to position [0, 0]
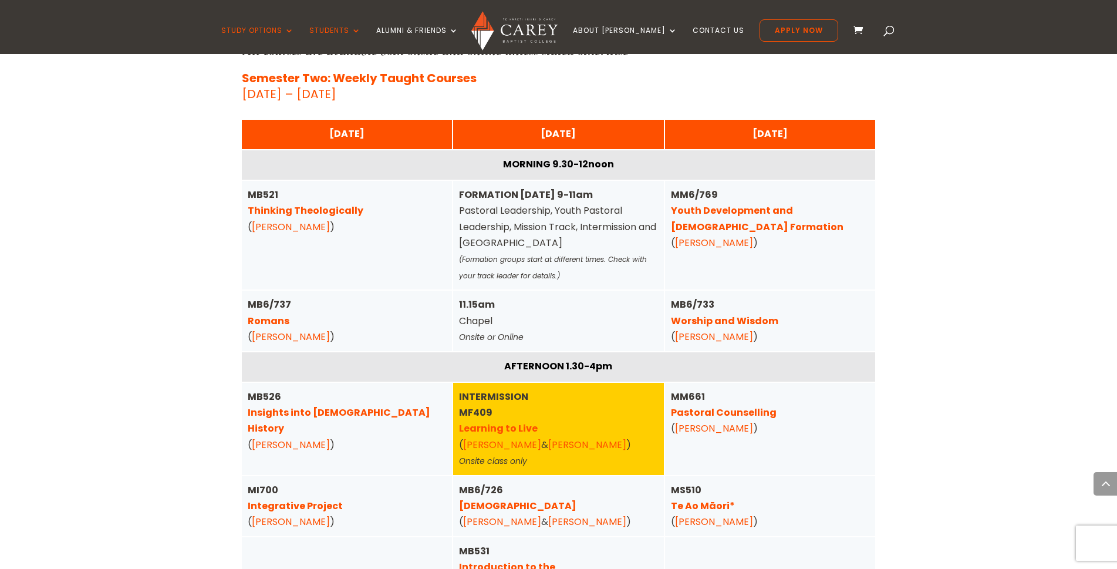
scroll to position [716, 0]
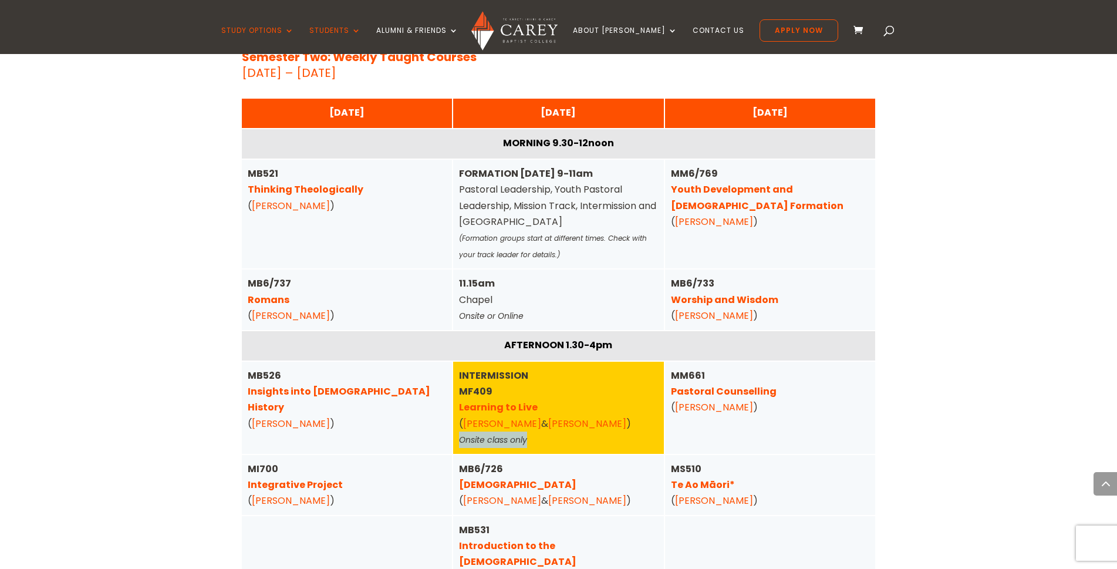
drag, startPoint x: 529, startPoint y: 439, endPoint x: 460, endPoint y: 438, distance: 69.2
click at [460, 438] on div "INTERMISSION MF409 Learning to Live ( Dan Cuttriss & Katie Cuttriss ) Onsite cl…" at bounding box center [558, 407] width 199 height 80
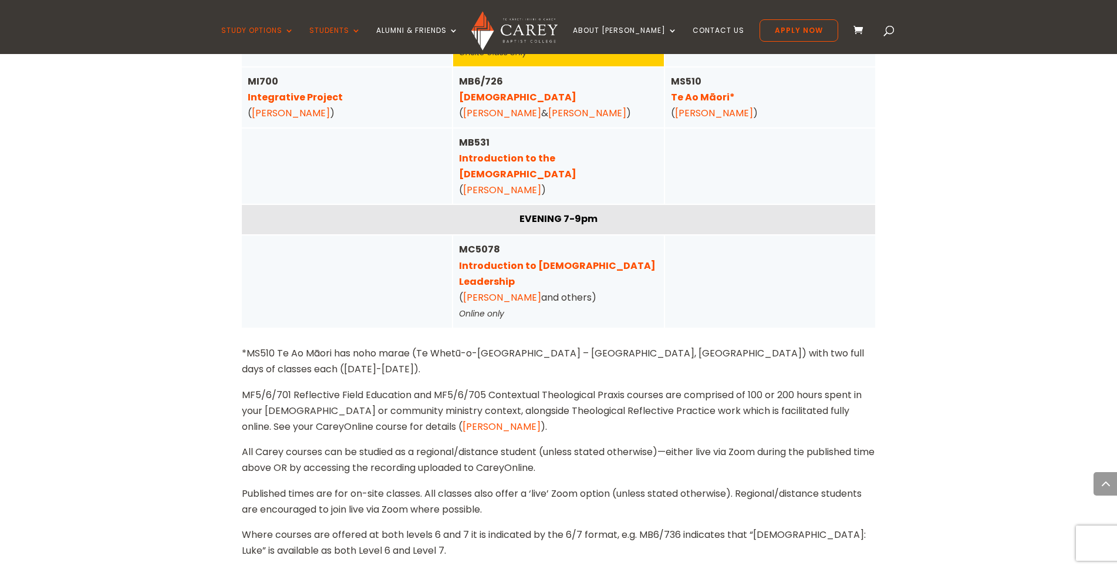
scroll to position [1162, 0]
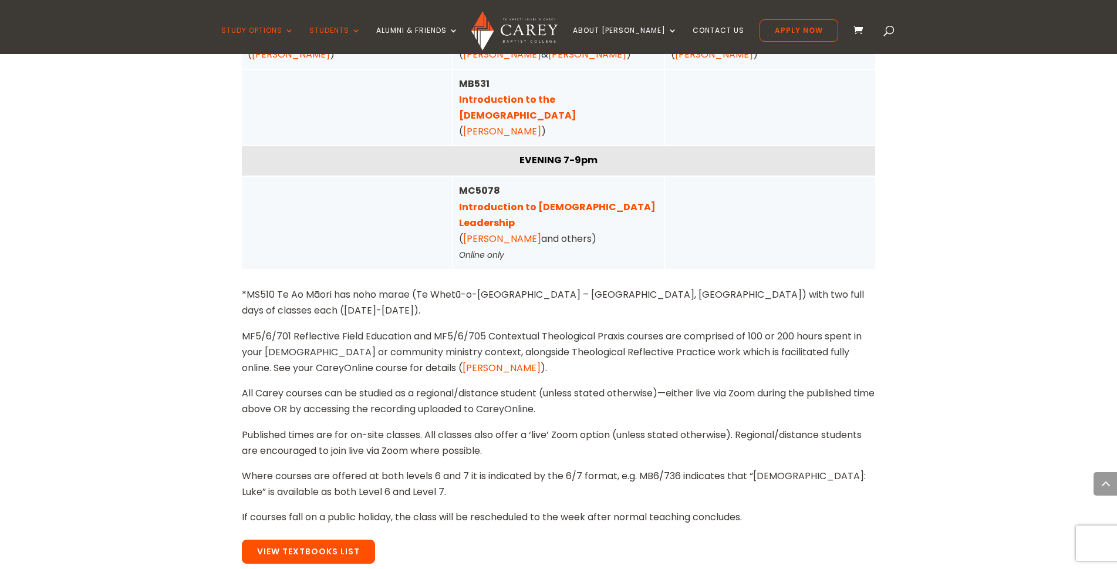
click at [310, 539] on link "View Textbooks List" at bounding box center [308, 551] width 133 height 25
